Goal: Information Seeking & Learning: Compare options

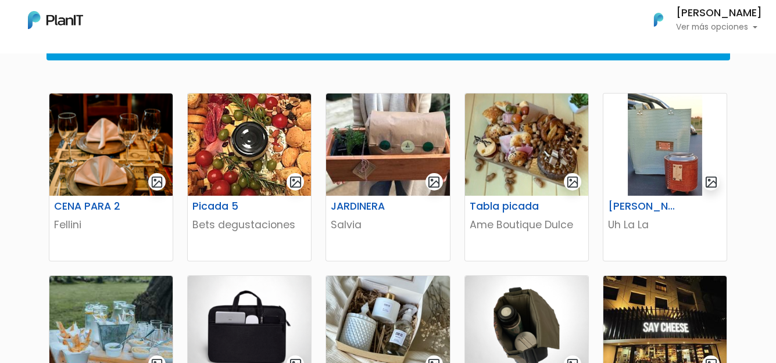
scroll to position [174, 0]
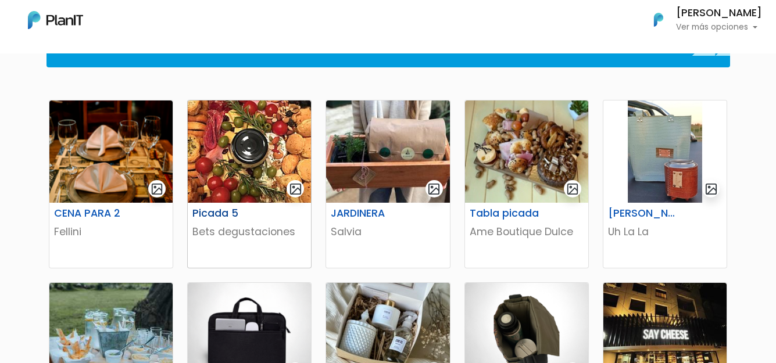
click at [239, 224] on p "Bets degustaciones" at bounding box center [249, 231] width 114 height 15
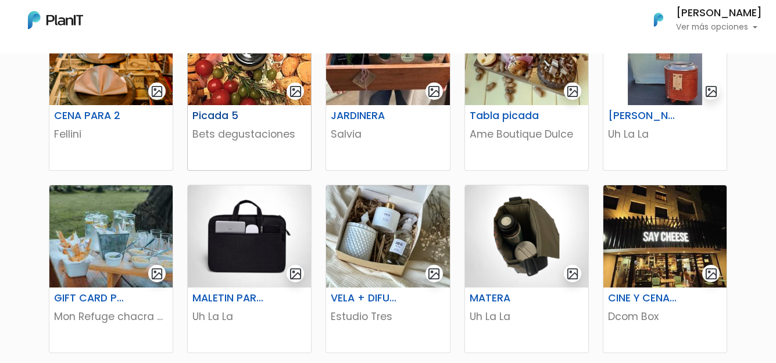
scroll to position [291, 0]
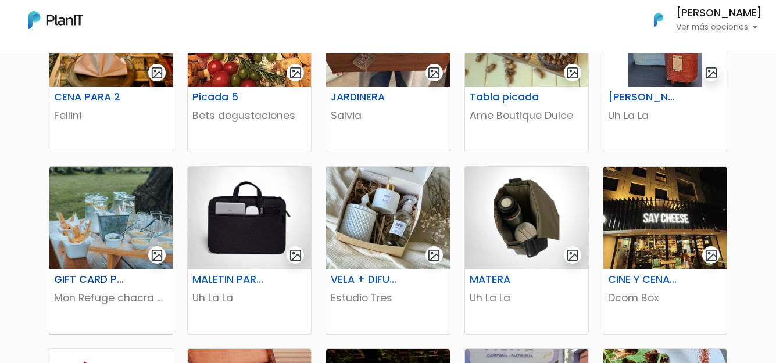
click at [65, 293] on p "Mon Refuge chacra de eventos" at bounding box center [111, 298] width 114 height 15
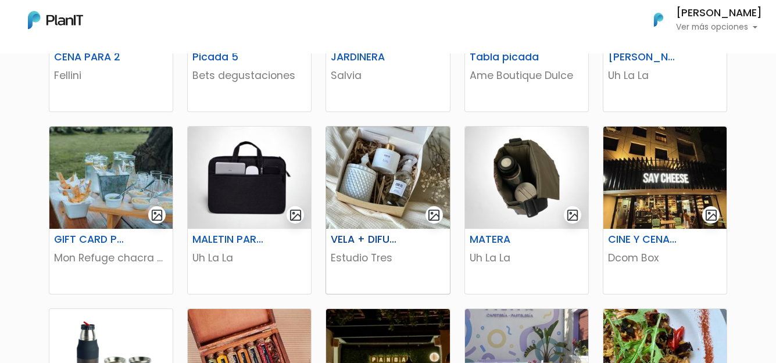
scroll to position [349, 0]
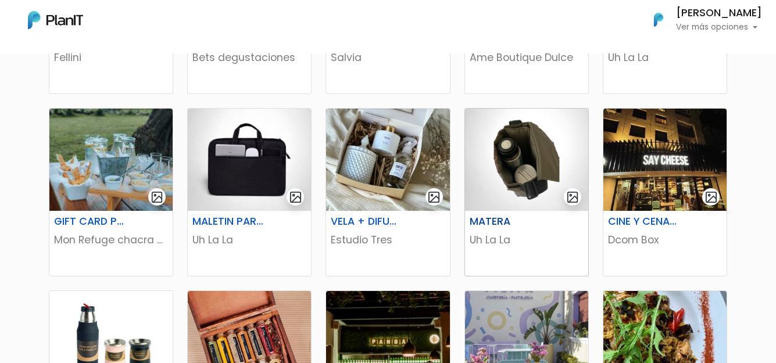
click at [533, 179] on img at bounding box center [526, 160] width 123 height 102
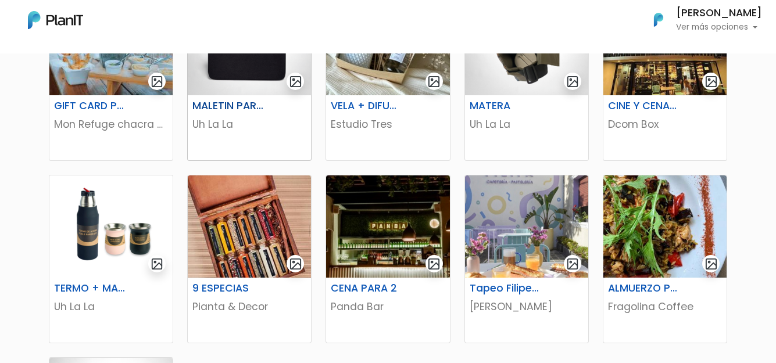
scroll to position [465, 0]
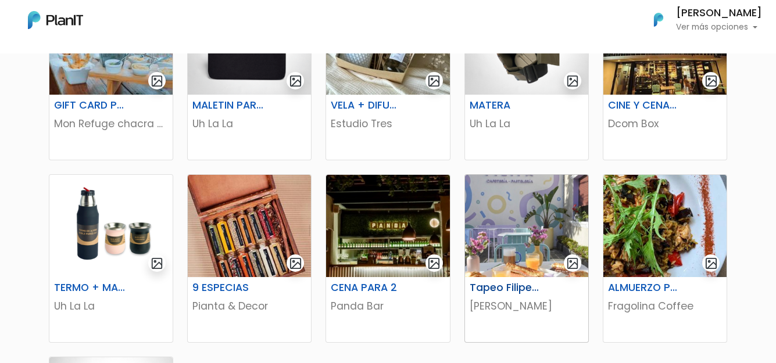
click at [515, 283] on h6 "Tapeo Filipero Para 2" at bounding box center [505, 288] width 85 height 12
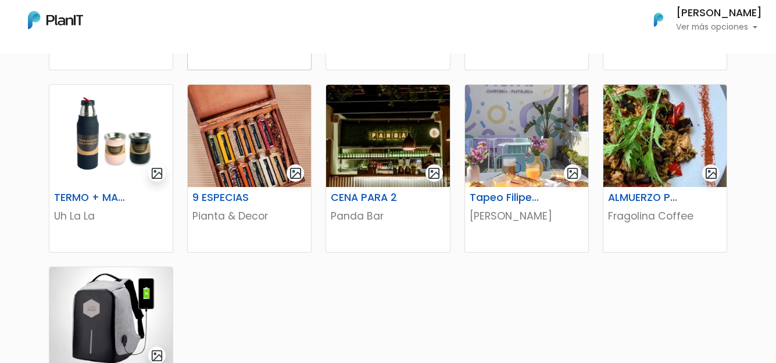
scroll to position [523, 0]
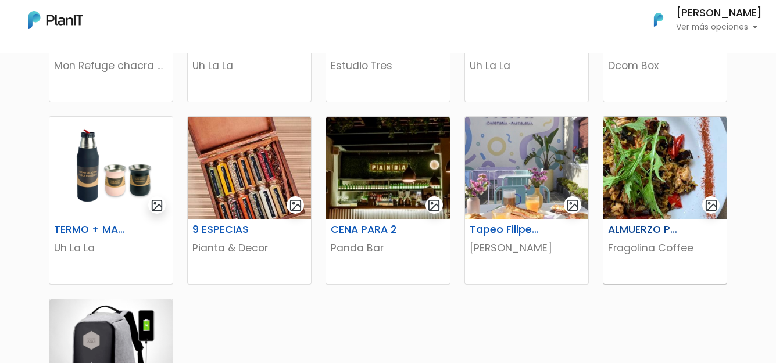
click at [672, 252] on p "Fragolina Coffee" at bounding box center [665, 248] width 114 height 15
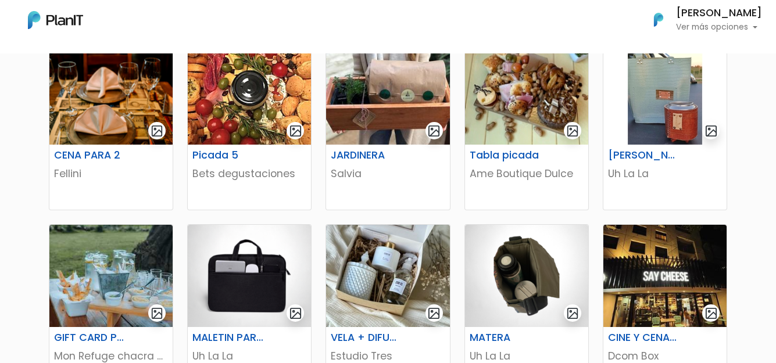
scroll to position [174, 0]
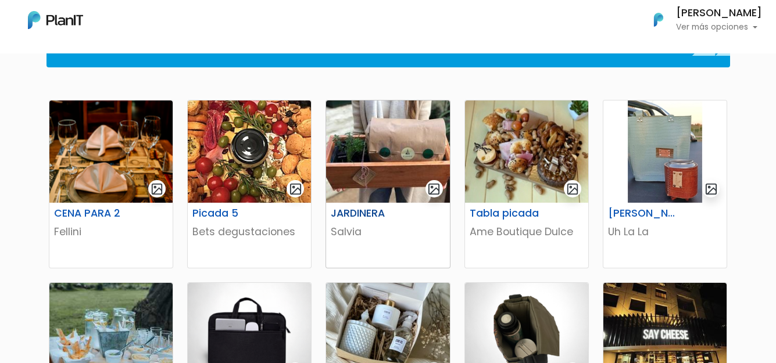
click at [382, 211] on h6 "JARDINERA" at bounding box center [366, 214] width 85 height 12
click at [96, 210] on h6 "CENA PARA 2" at bounding box center [89, 214] width 85 height 12
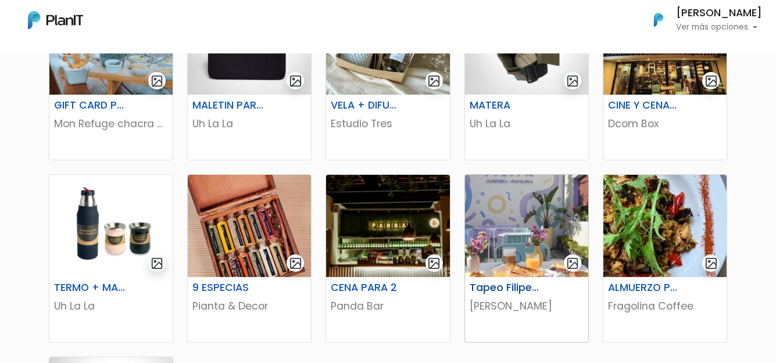
scroll to position [407, 0]
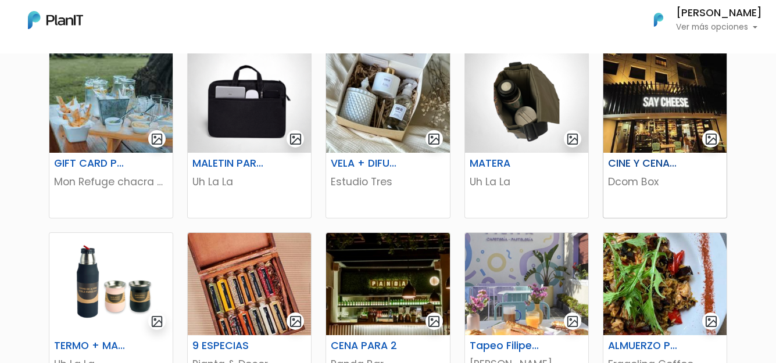
click at [662, 166] on h6 "CINE Y CENA PARA 2" at bounding box center [643, 164] width 85 height 12
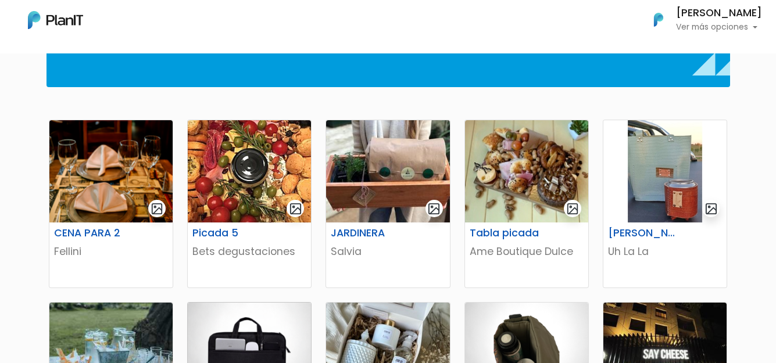
scroll to position [174, 0]
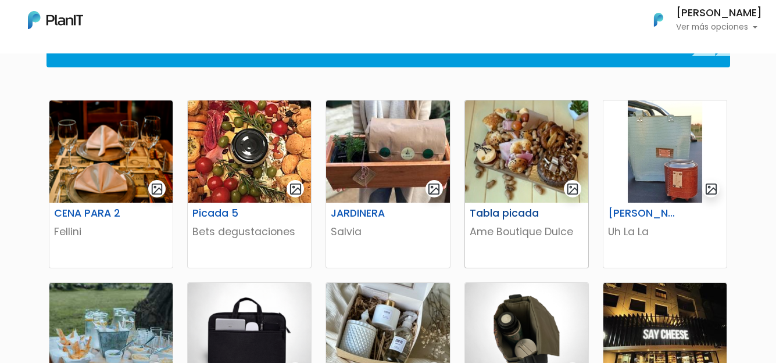
click at [516, 230] on p "Ame Boutique Dulce" at bounding box center [527, 231] width 114 height 15
click at [74, 214] on h6 "CENA PARA 2" at bounding box center [89, 214] width 85 height 12
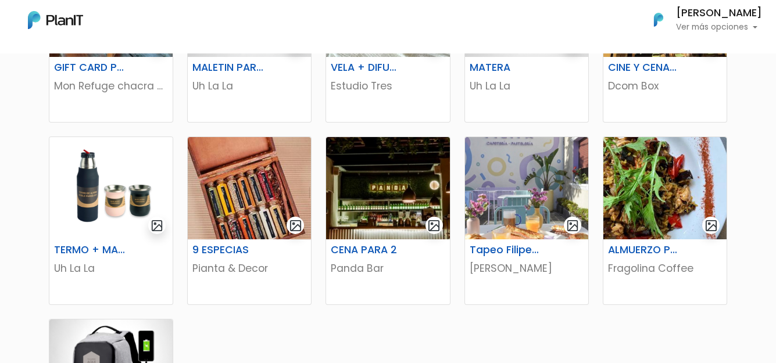
scroll to position [523, 0]
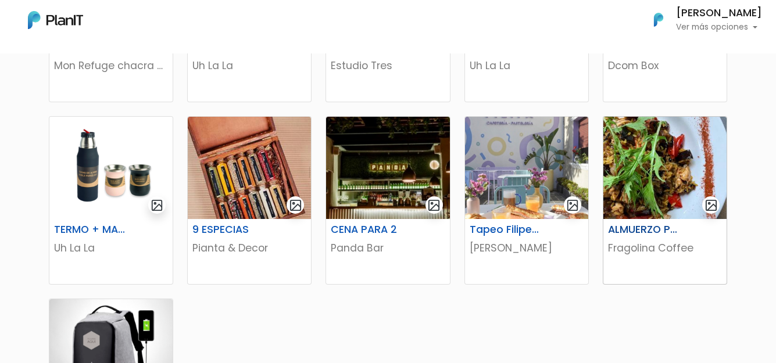
click at [645, 253] on p "Fragolina Coffee" at bounding box center [665, 248] width 114 height 15
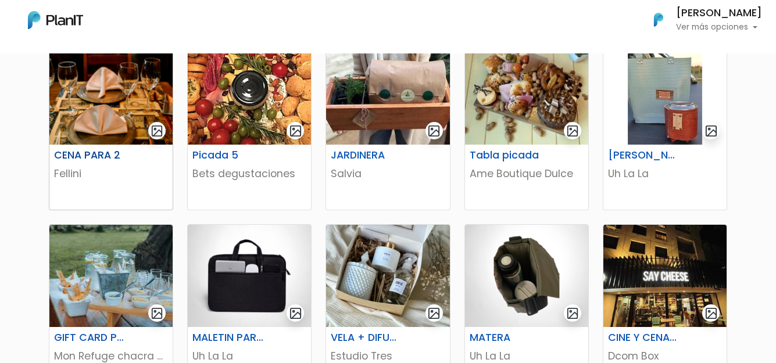
click at [92, 164] on div "CENA PARA 2" at bounding box center [111, 157] width 128 height 17
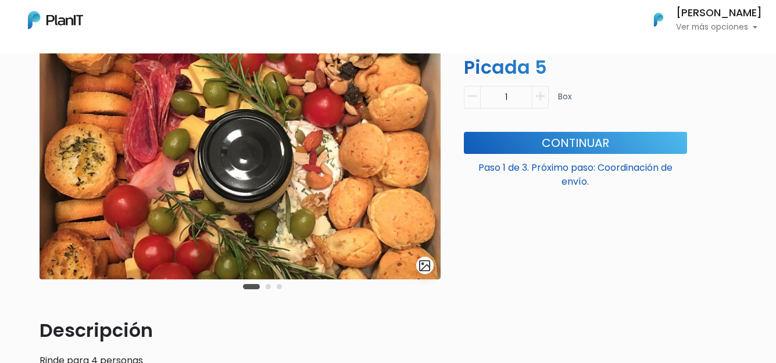
scroll to position [58, 0]
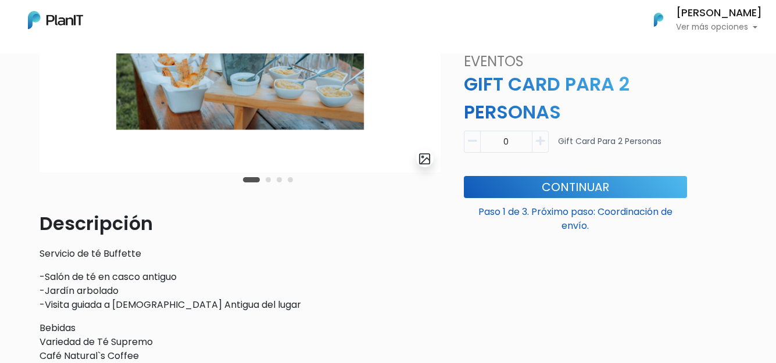
scroll to position [174, 0]
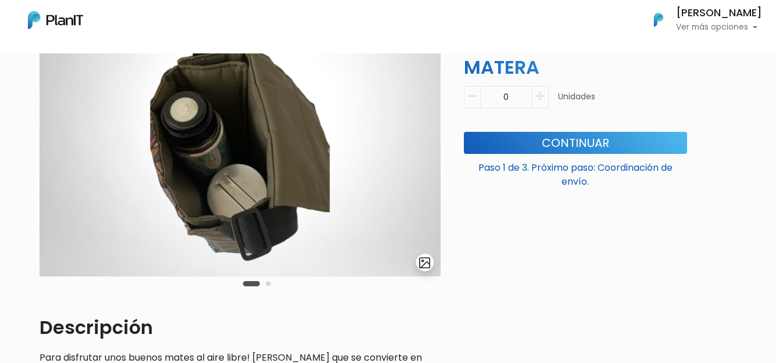
scroll to position [116, 0]
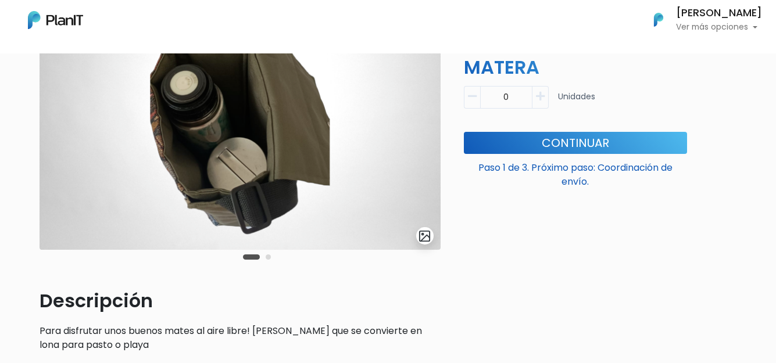
click at [266, 256] on button "Carousel Page 2" at bounding box center [268, 257] width 5 height 5
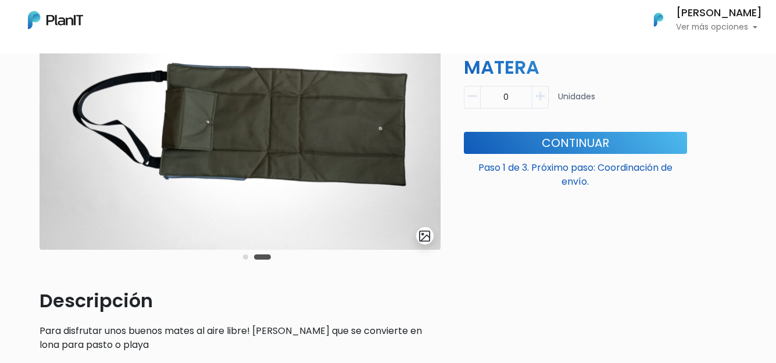
click at [266, 256] on button "Carousel Page 2 (Current Slide)" at bounding box center [262, 257] width 17 height 5
drag, startPoint x: 266, startPoint y: 256, endPoint x: 243, endPoint y: 257, distance: 22.7
click at [243, 257] on div "Carousel Pagination" at bounding box center [257, 257] width 34 height 14
click at [247, 259] on button "Carousel Page 1" at bounding box center [245, 257] width 5 height 5
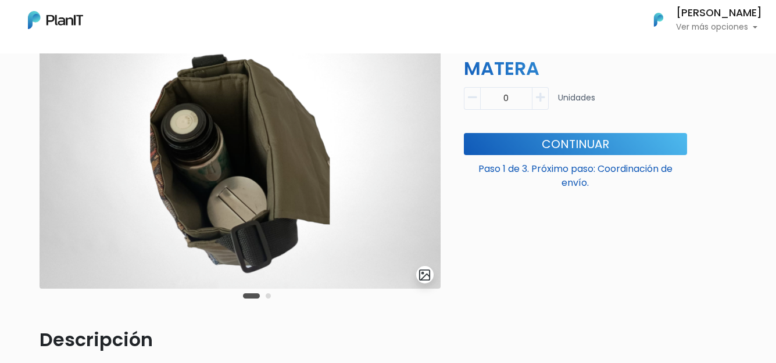
scroll to position [58, 0]
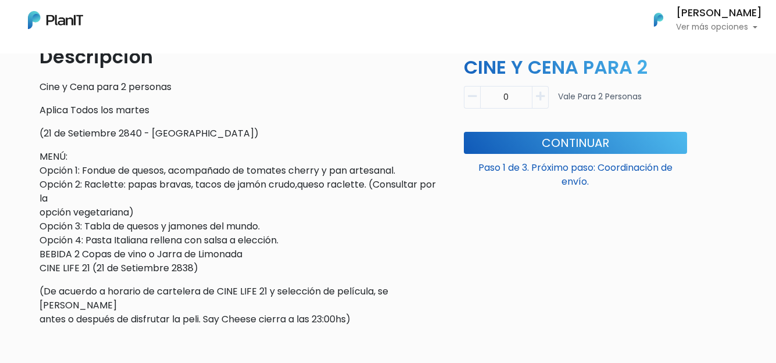
scroll to position [343, 0]
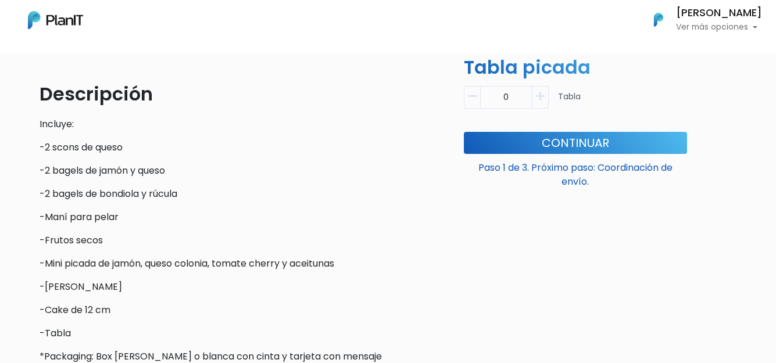
scroll to position [349, 0]
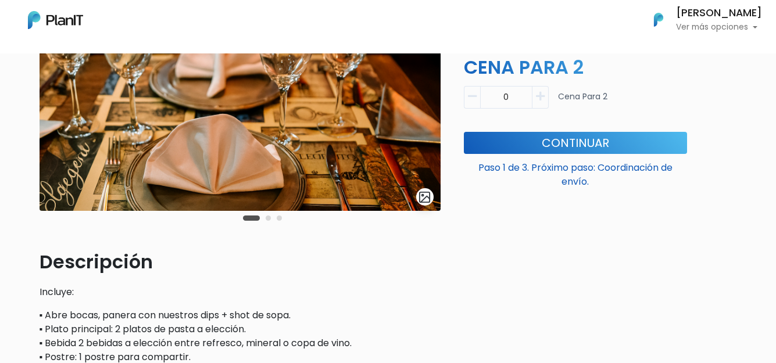
scroll to position [174, 0]
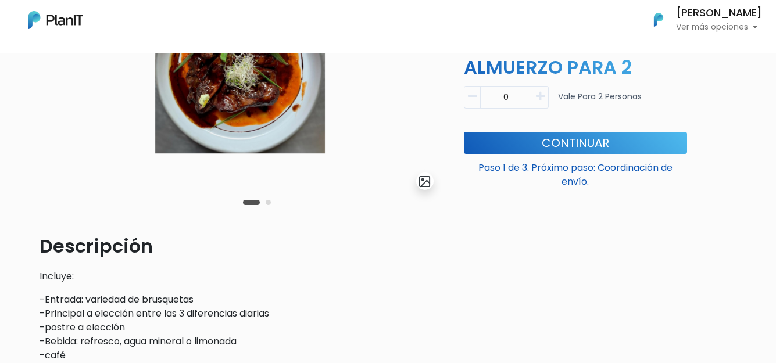
scroll to position [233, 0]
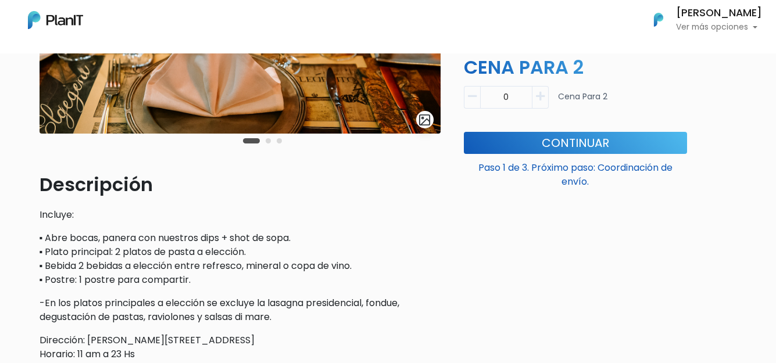
scroll to position [291, 0]
